Goal: Obtain resource: Obtain resource

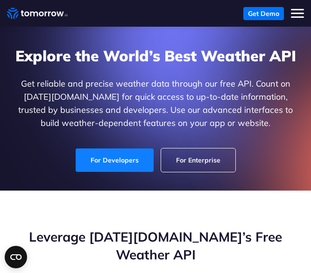
click at [114, 162] on link "For Developers" at bounding box center [115, 159] width 78 height 23
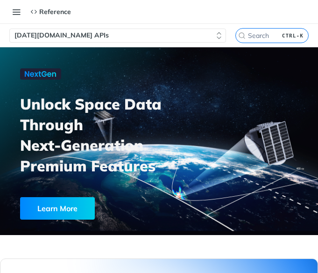
click at [187, 36] on button "[DATE][DOMAIN_NAME] APIs" at bounding box center [117, 36] width 217 height 14
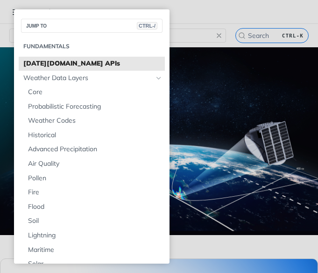
click at [104, 61] on span "[DATE][DOMAIN_NAME] APIs" at bounding box center [92, 63] width 139 height 9
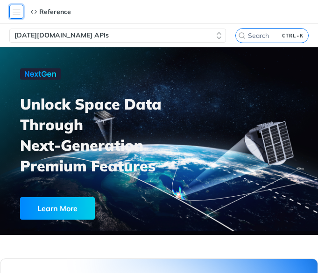
click at [14, 9] on button "Toggle navigation menu" at bounding box center [16, 12] width 14 height 14
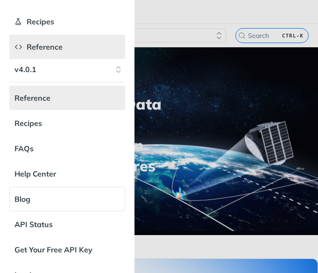
scroll to position [61, 0]
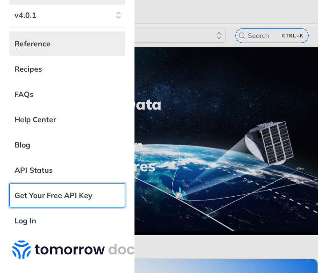
click at [59, 186] on link "Get Your Free API Key" at bounding box center [67, 195] width 116 height 24
